Goal: Task Accomplishment & Management: Manage account settings

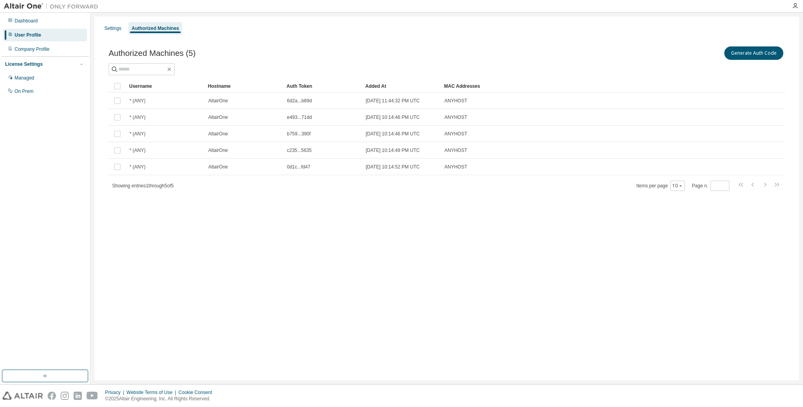
click at [686, 51] on div "Generate Auth Code" at bounding box center [616, 53] width 338 height 17
click at [773, 53] on button "Generate Auth Code" at bounding box center [754, 52] width 59 height 13
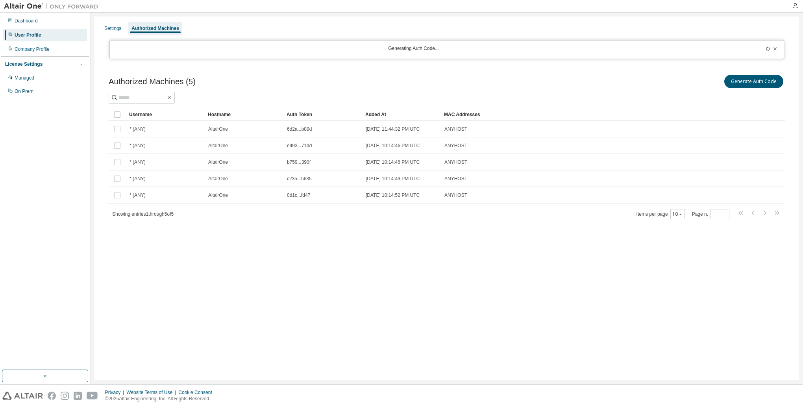
drag, startPoint x: 517, startPoint y: 84, endPoint x: 499, endPoint y: 75, distance: 20.1
click at [518, 84] on div "Generate Auth Code" at bounding box center [616, 81] width 338 height 17
click at [31, 20] on div "Dashboard" at bounding box center [26, 21] width 23 height 6
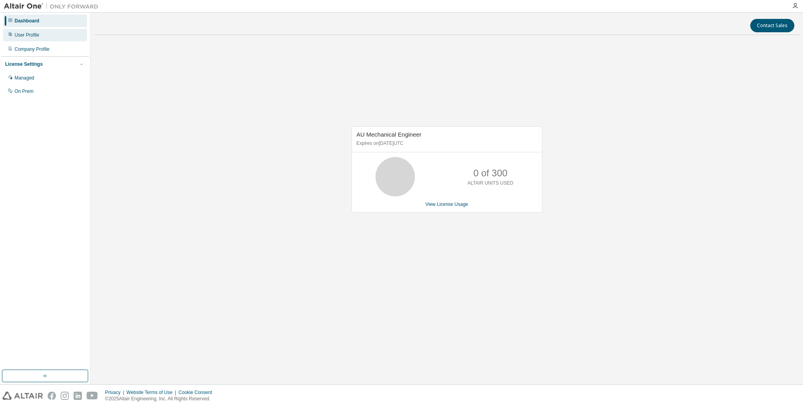
click at [35, 35] on div "User Profile" at bounding box center [27, 35] width 25 height 6
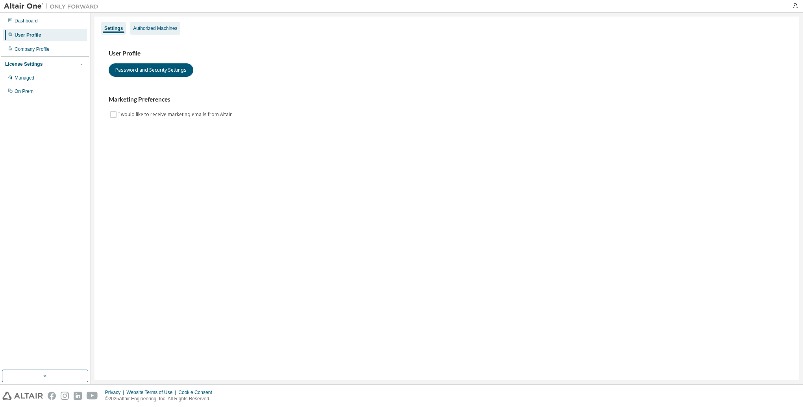
click at [150, 28] on div "Authorized Machines" at bounding box center [155, 28] width 44 height 6
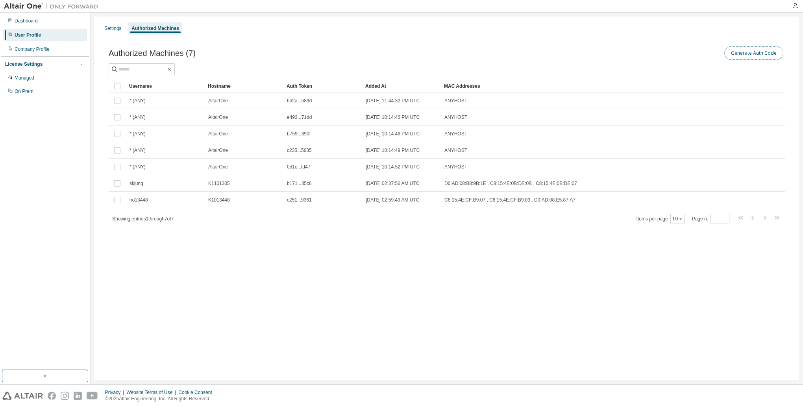
click at [738, 54] on button "Generate Auth Code" at bounding box center [754, 52] width 59 height 13
click at [29, 28] on div "Dashboard User Profile Company Profile License Settings Managed On Prem" at bounding box center [45, 56] width 88 height 85
click at [27, 35] on div "User Profile" at bounding box center [28, 35] width 26 height 6
click at [40, 22] on div "Dashboard" at bounding box center [45, 21] width 84 height 13
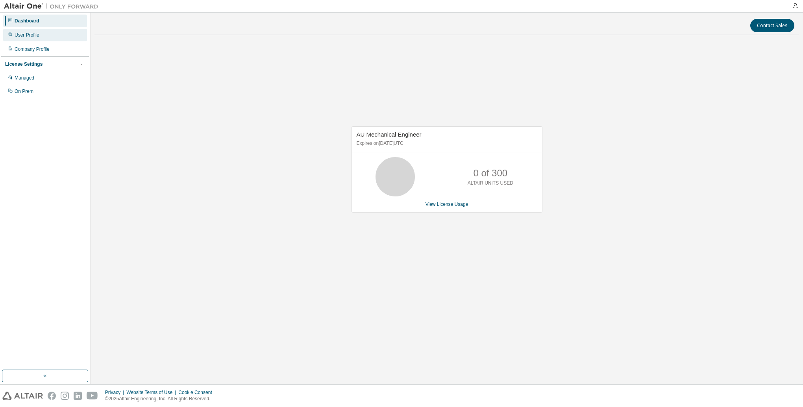
click at [31, 36] on div "User Profile" at bounding box center [27, 35] width 25 height 6
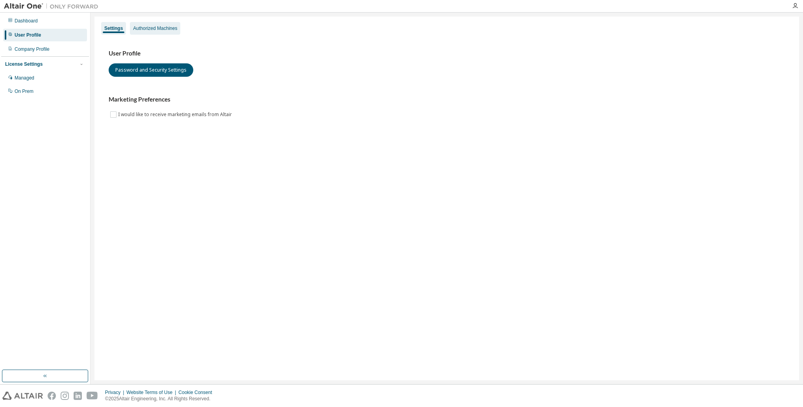
click at [163, 30] on div "Authorized Machines" at bounding box center [155, 28] width 44 height 6
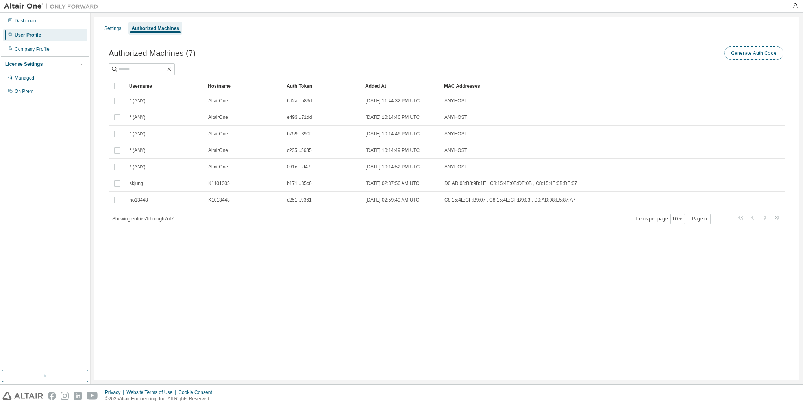
click at [736, 57] on button "Generate Auth Code" at bounding box center [754, 52] width 59 height 13
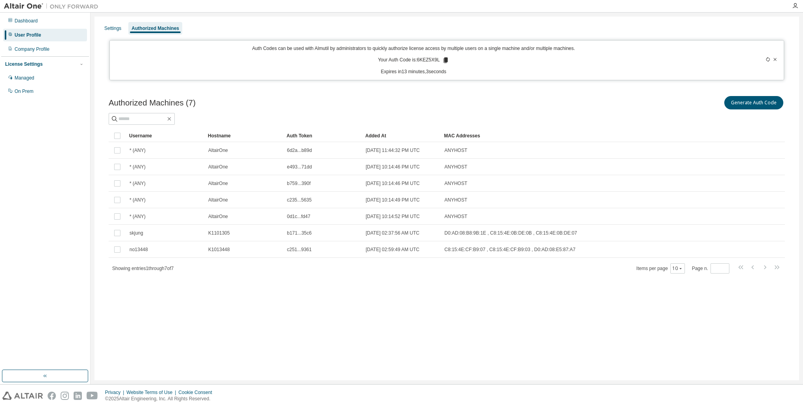
click at [94, 115] on div "Settings Authorized Machines Auth Codes can be used with Almutil by administrat…" at bounding box center [447, 199] width 713 height 372
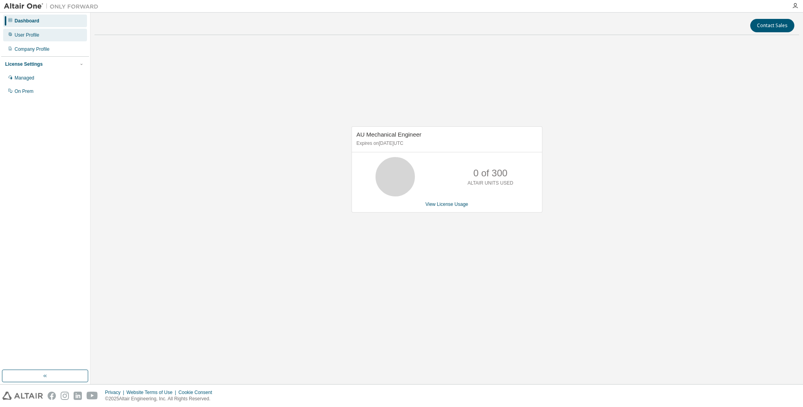
click at [32, 36] on div "User Profile" at bounding box center [27, 35] width 25 height 6
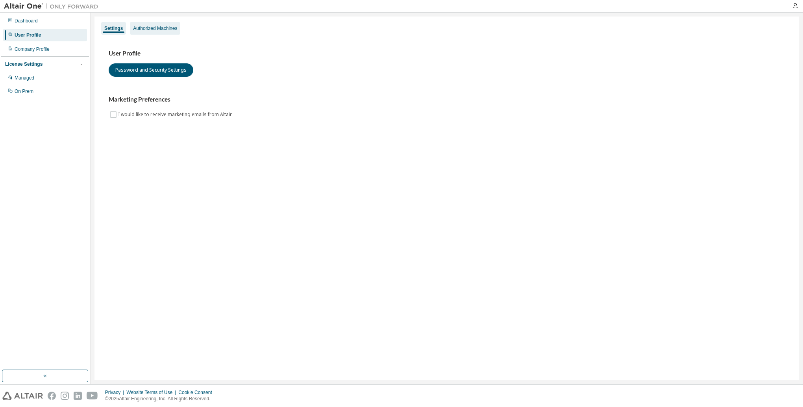
click at [165, 28] on div "Authorized Machines" at bounding box center [155, 28] width 44 height 6
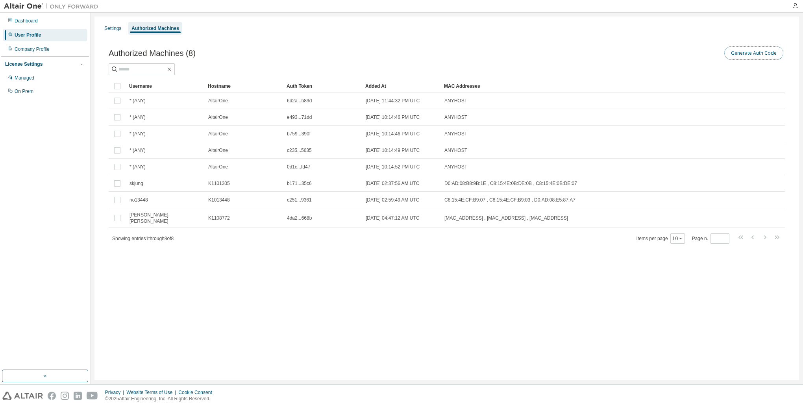
click at [756, 50] on button "Generate Auth Code" at bounding box center [754, 52] width 59 height 13
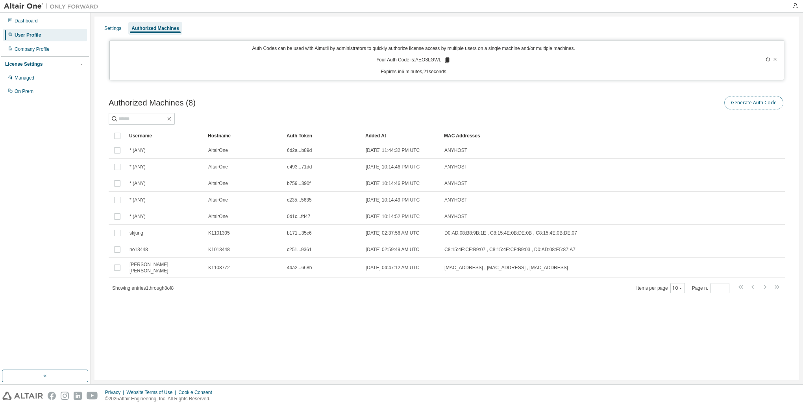
click at [760, 102] on button "Generate Auth Code" at bounding box center [754, 102] width 59 height 13
click at [30, 22] on div "Dashboard" at bounding box center [26, 21] width 23 height 6
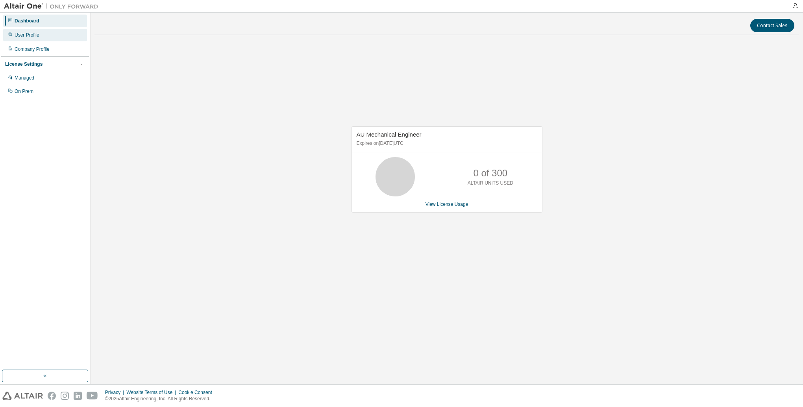
click at [23, 37] on div "User Profile" at bounding box center [27, 35] width 25 height 6
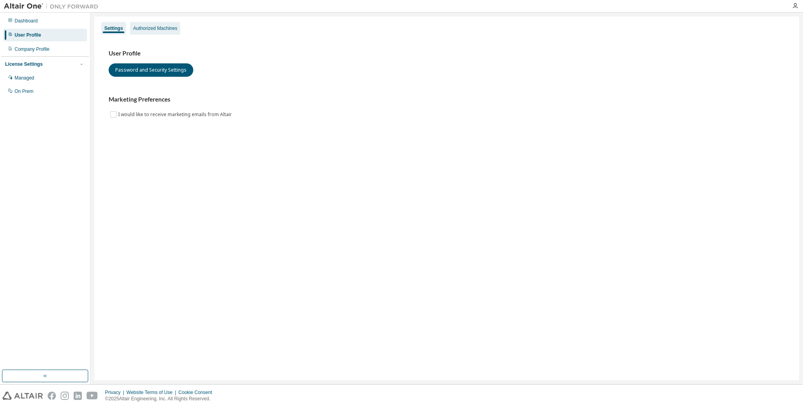
click at [155, 26] on div "Authorized Machines" at bounding box center [155, 28] width 44 height 6
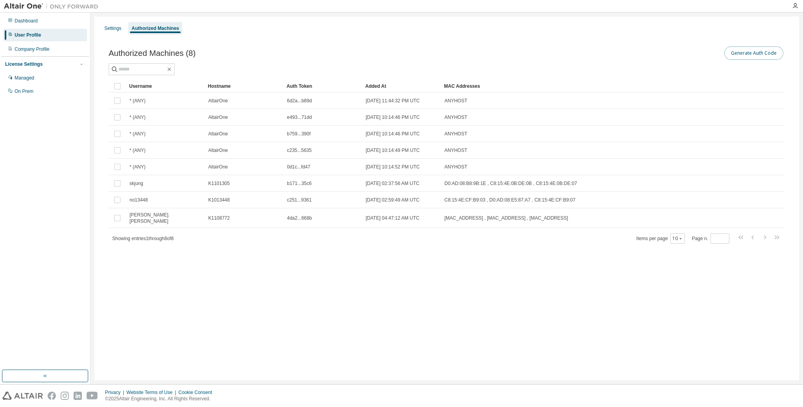
click at [774, 54] on button "Generate Auth Code" at bounding box center [754, 52] width 59 height 13
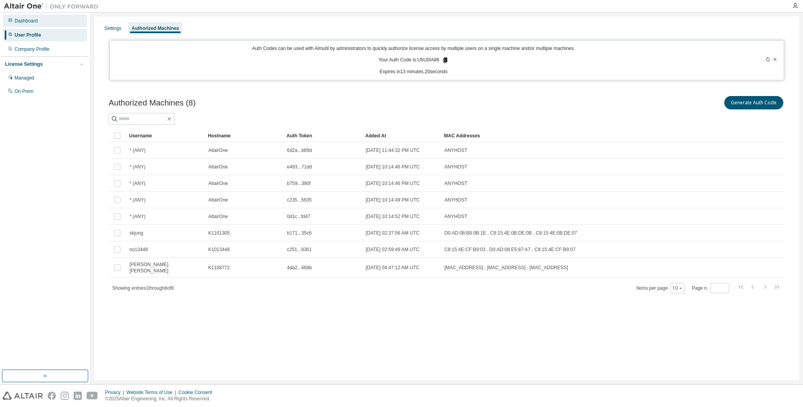
click at [28, 24] on div "Dashboard" at bounding box center [45, 21] width 84 height 13
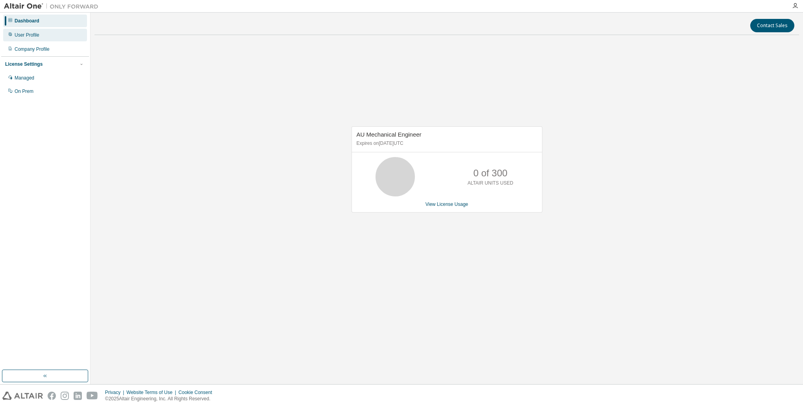
click at [28, 35] on div "User Profile" at bounding box center [27, 35] width 25 height 6
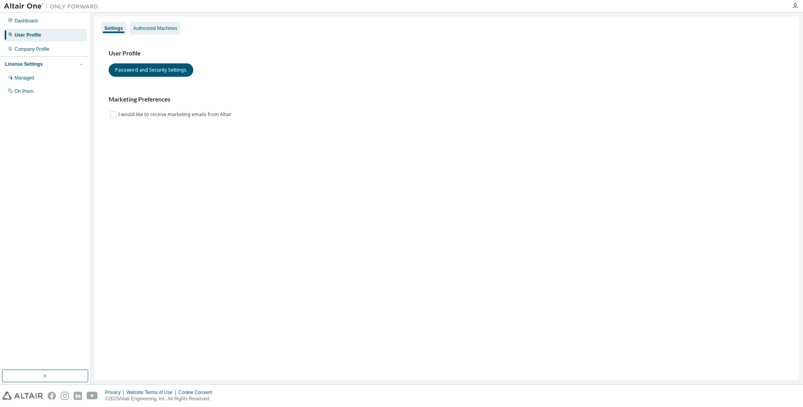
click at [173, 29] on div "Authorized Machines" at bounding box center [155, 28] width 44 height 6
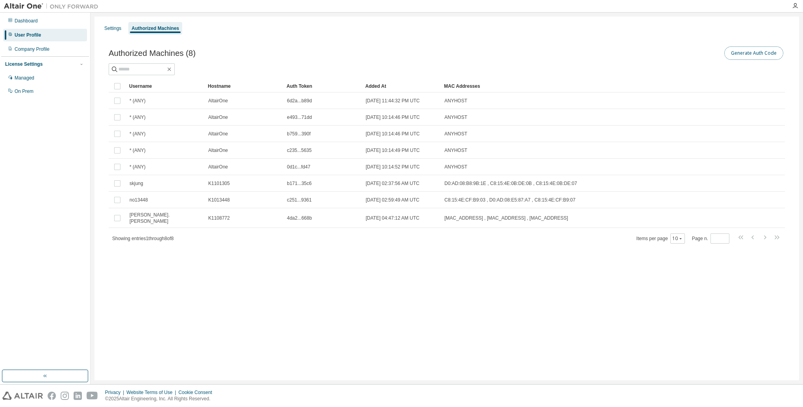
click at [761, 53] on button "Generate Auth Code" at bounding box center [754, 52] width 59 height 13
drag, startPoint x: 755, startPoint y: 300, endPoint x: 751, endPoint y: 297, distance: 4.2
click at [751, 297] on div "Settings Authorized Machines Authorized Machines (8) Generate Auth Code Clear L…" at bounding box center [447, 199] width 705 height 364
